Goal: Information Seeking & Learning: Learn about a topic

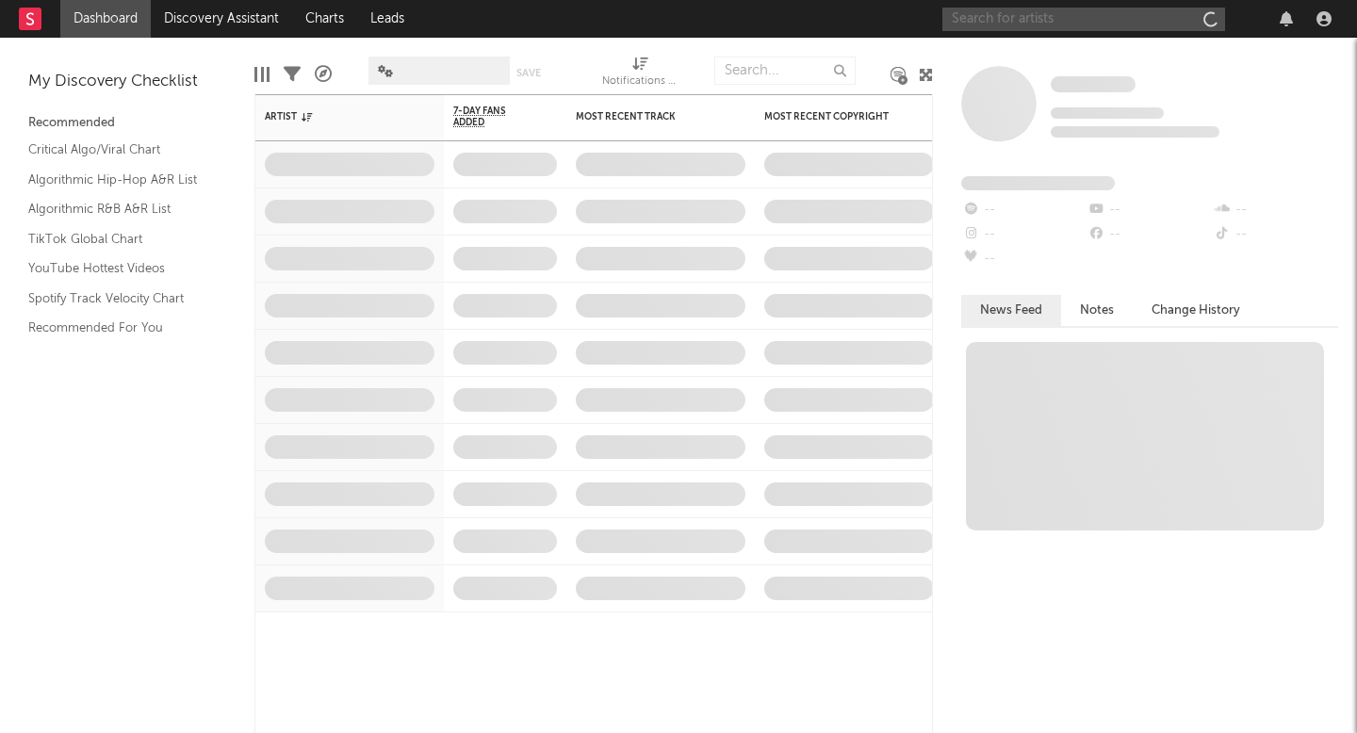
click at [1075, 16] on input "text" at bounding box center [1083, 20] width 283 height 24
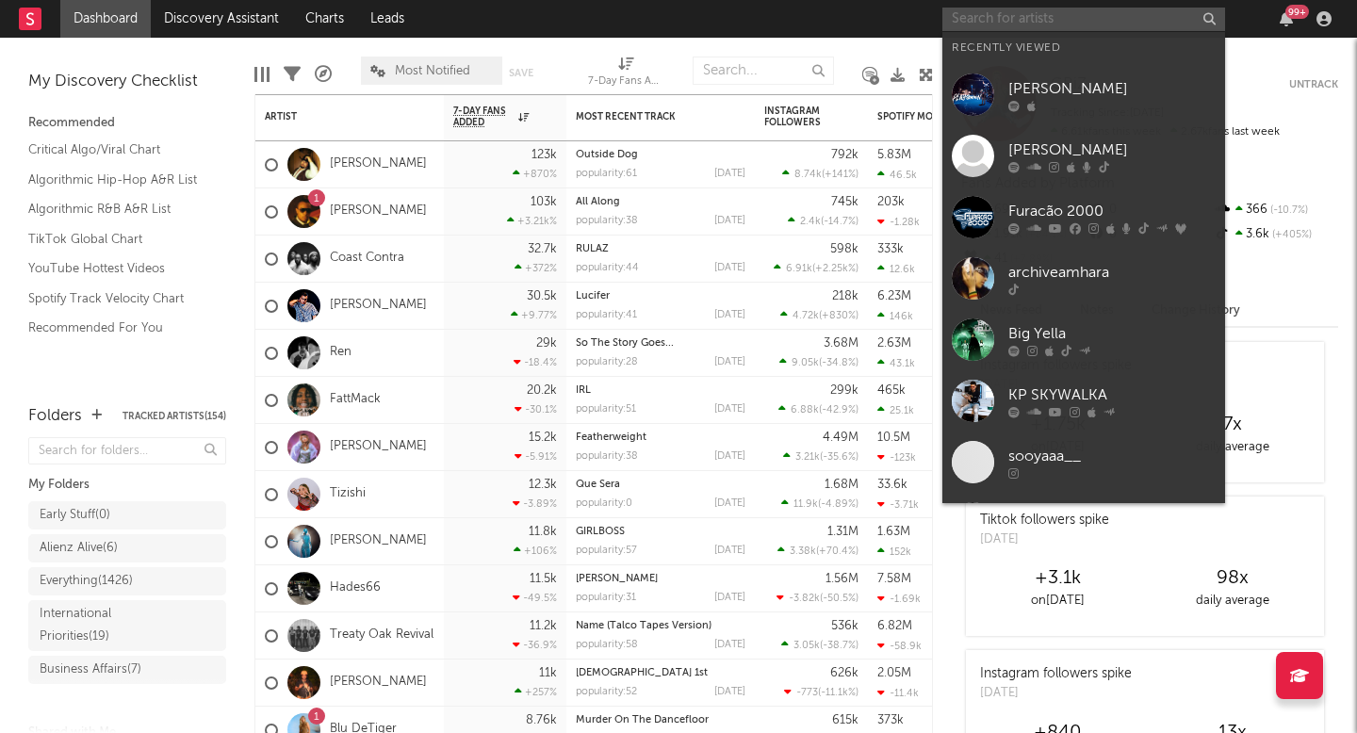
paste input "[URL][DOMAIN_NAME]"
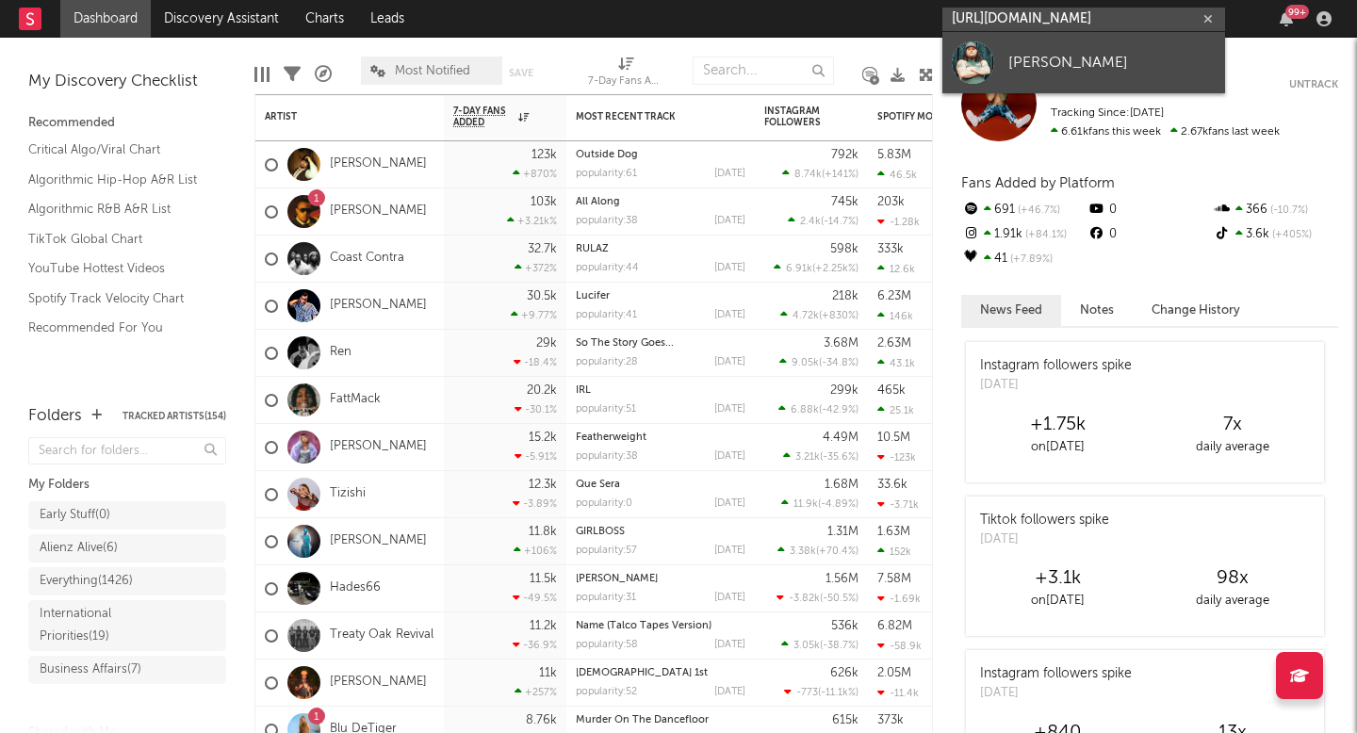
type input "[URL][DOMAIN_NAME]"
click at [1064, 48] on link "[PERSON_NAME]" at bounding box center [1083, 62] width 283 height 61
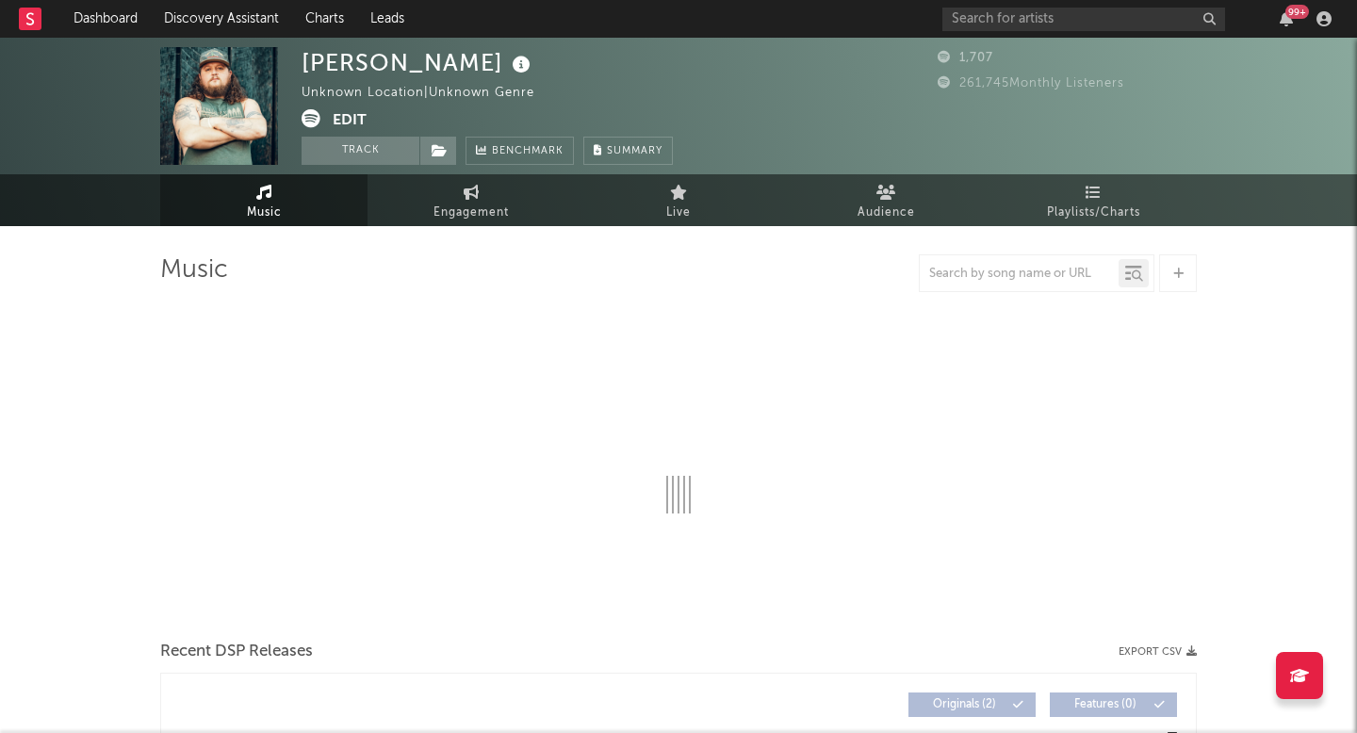
select select "6m"
